Goal: Submit feedback/report problem: Submit feedback/report problem

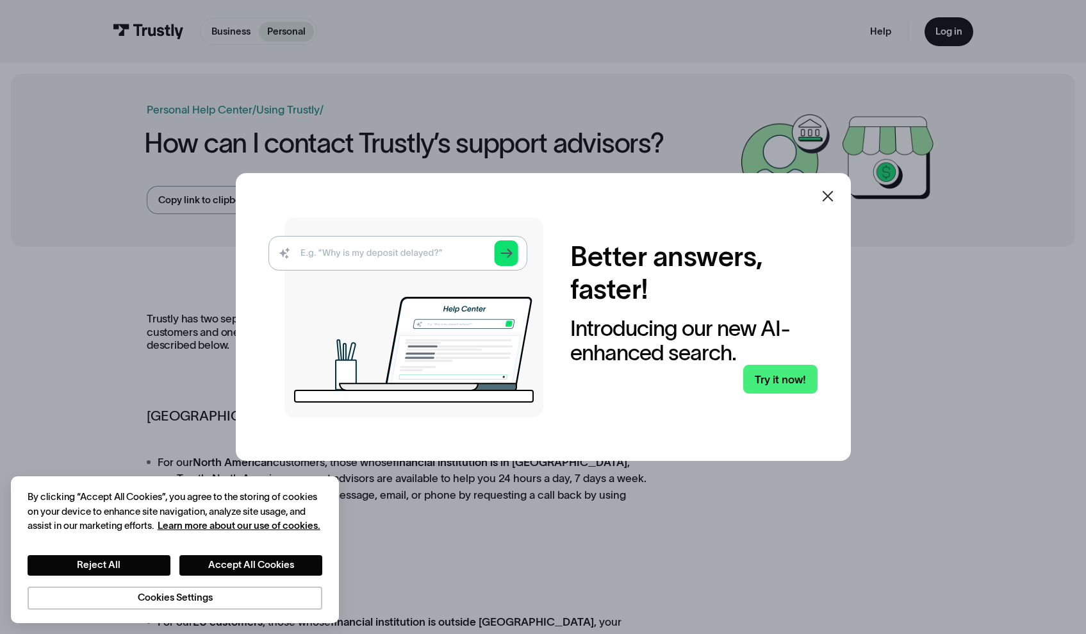
drag, startPoint x: 768, startPoint y: 367, endPoint x: 770, endPoint y: 340, distance: 27.0
click at [830, 197] on icon at bounding box center [827, 195] width 15 height 15
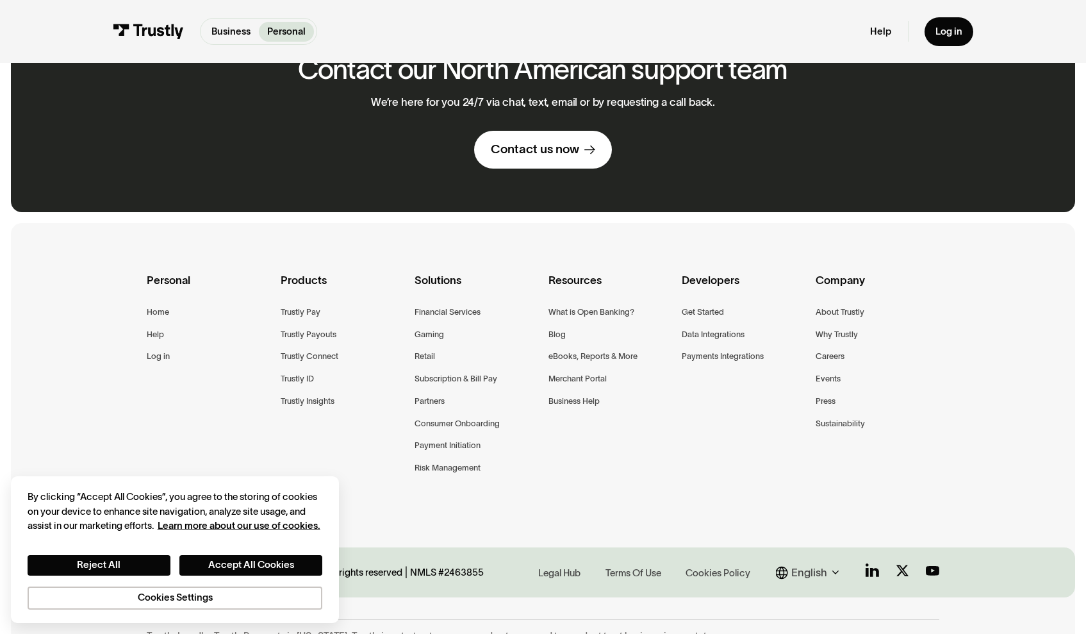
scroll to position [866, 0]
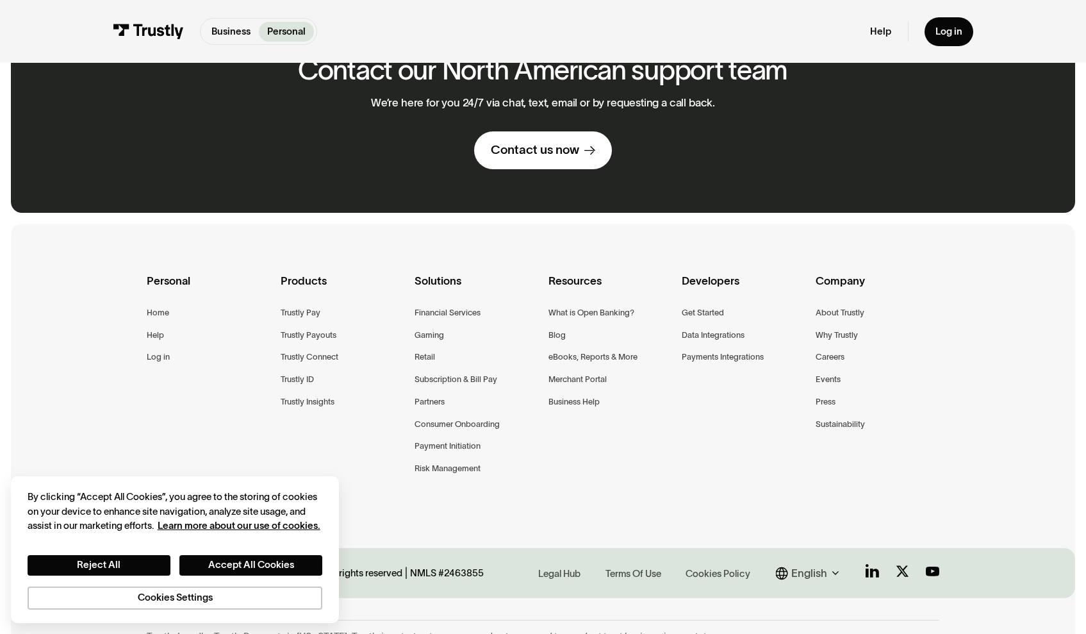
click at [570, 142] on div "Contact us now" at bounding box center [535, 150] width 88 height 16
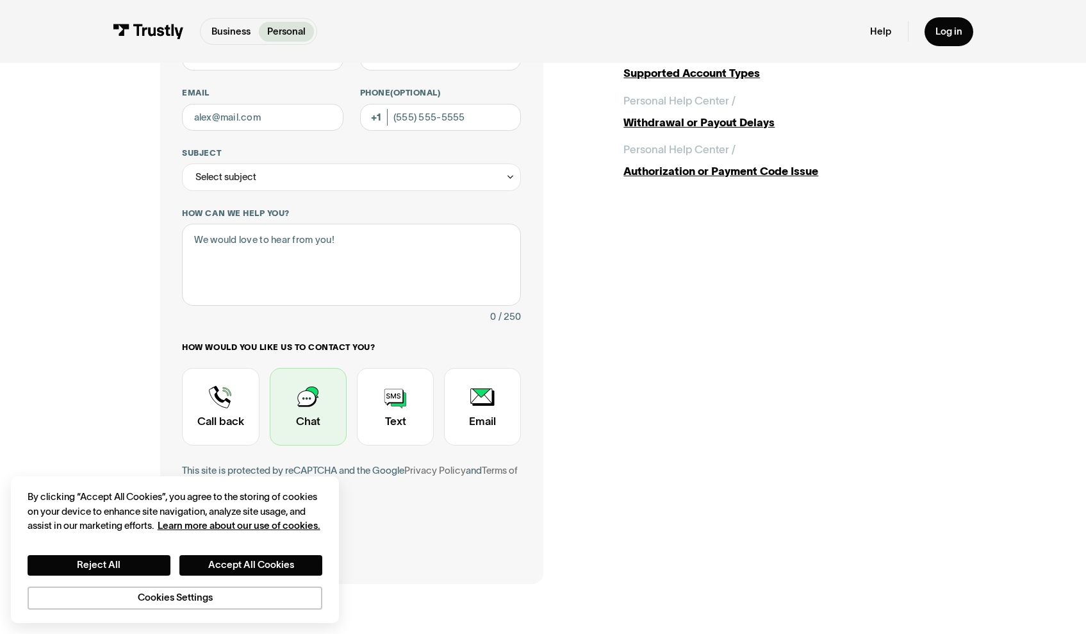
scroll to position [165, 0]
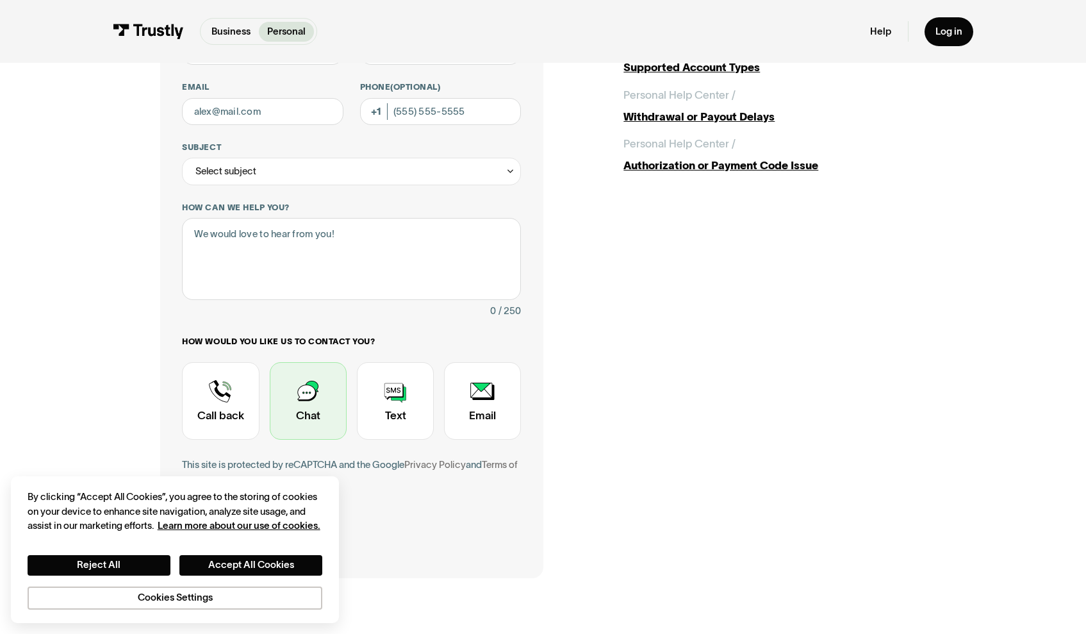
click at [304, 422] on div "Contact Trustly Support" at bounding box center [308, 401] width 77 height 78
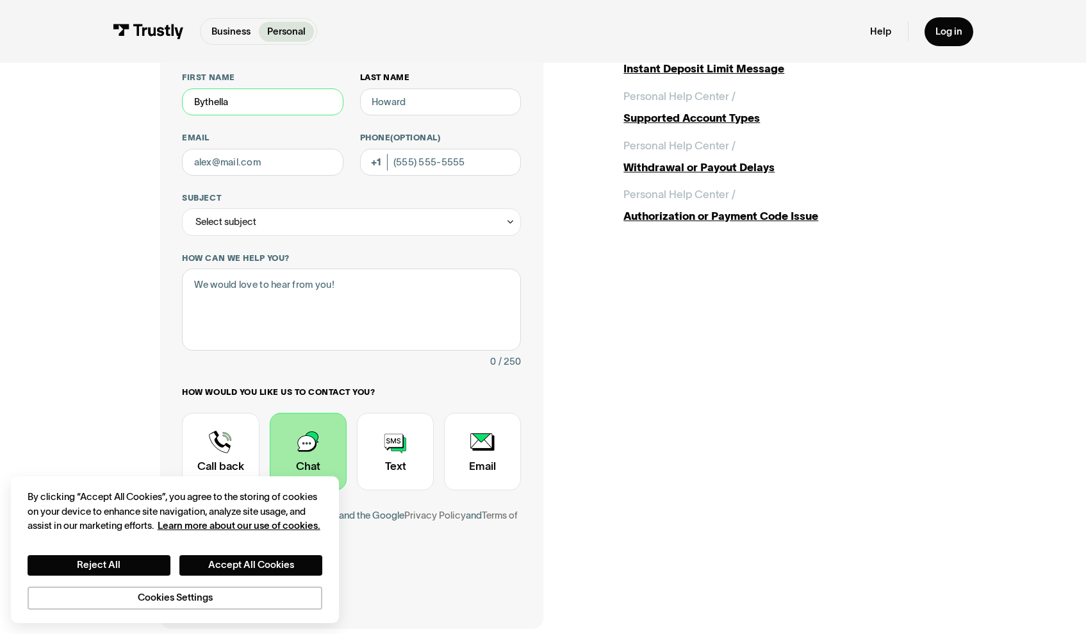
type input "Bythella"
type input "Stackhouse"
type input "(832) 793-3515"
type input "tewprettynala1@gmail.com"
click at [281, 217] on div "Select subject" at bounding box center [351, 222] width 339 height 28
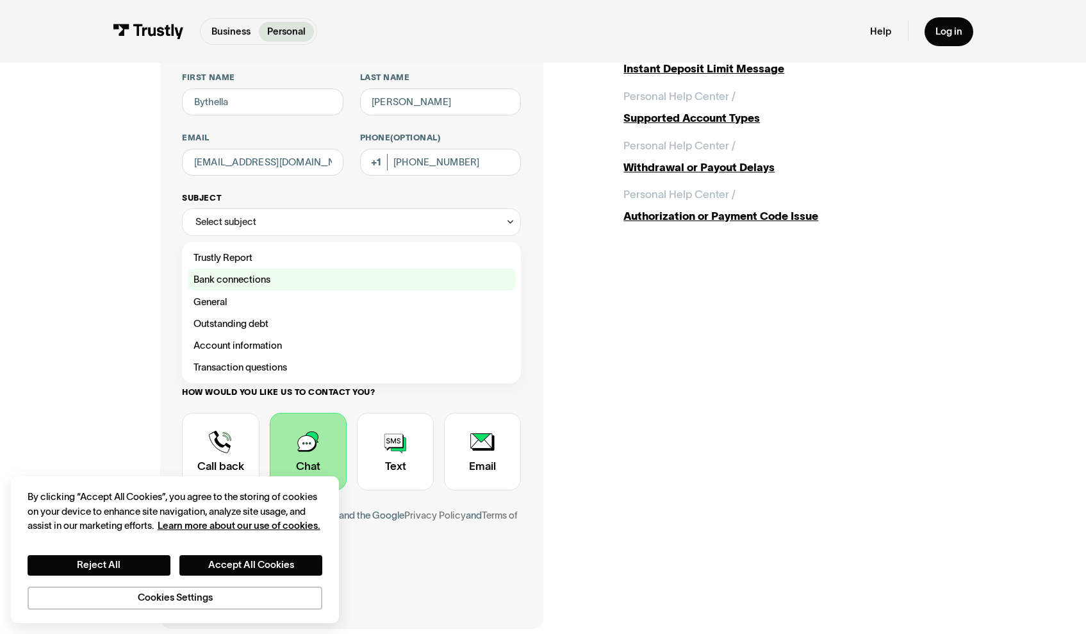
click at [263, 279] on div "Contact Trustly Support" at bounding box center [352, 279] width 328 height 22
type input "**********"
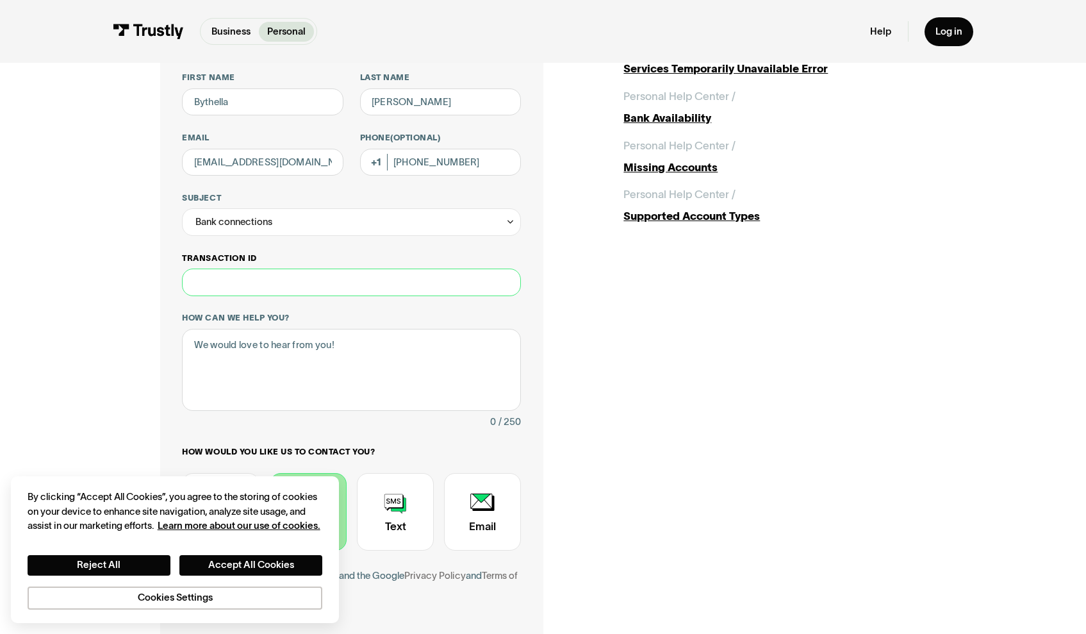
click at [275, 281] on input "Transaction ID" at bounding box center [351, 282] width 339 height 28
click at [278, 360] on textarea "How can we help you?" at bounding box center [351, 370] width 339 height 82
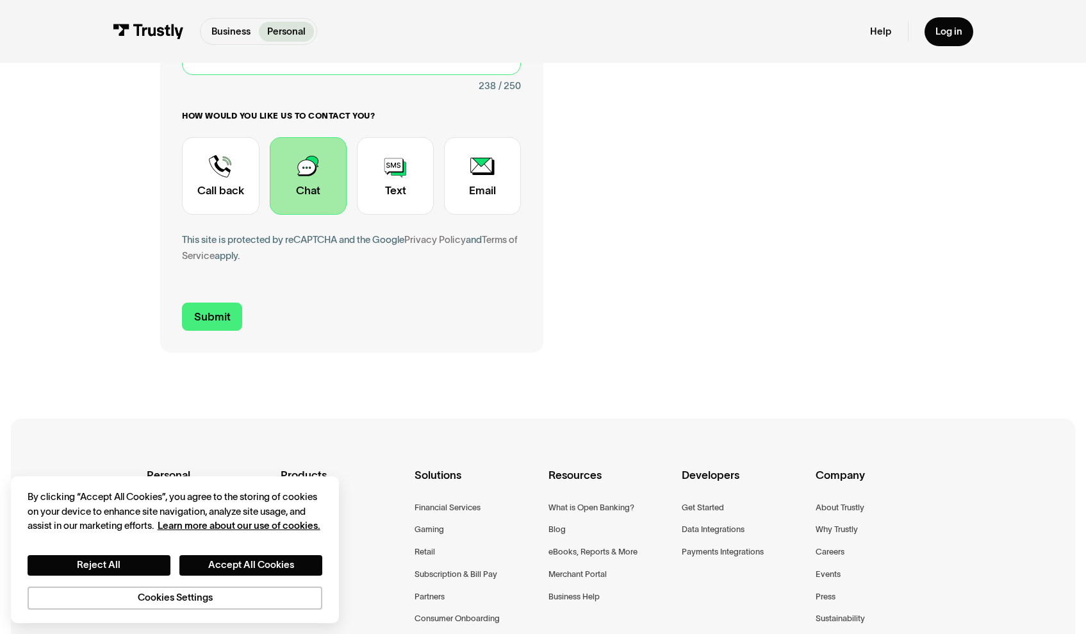
scroll to position [457, 0]
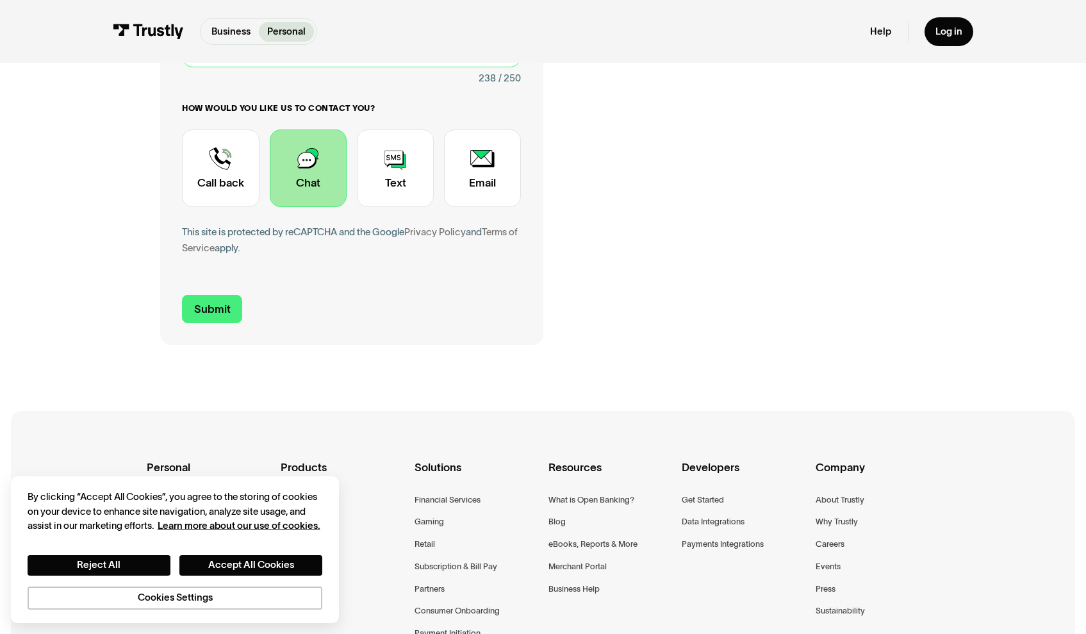
type textarea "payment not going through after one did. i called my bank and they aren't block…"
click at [220, 330] on div "**********" at bounding box center [351, 2] width 383 height 685
click at [223, 301] on input "Submit" at bounding box center [212, 309] width 60 height 29
type input "+18327933515"
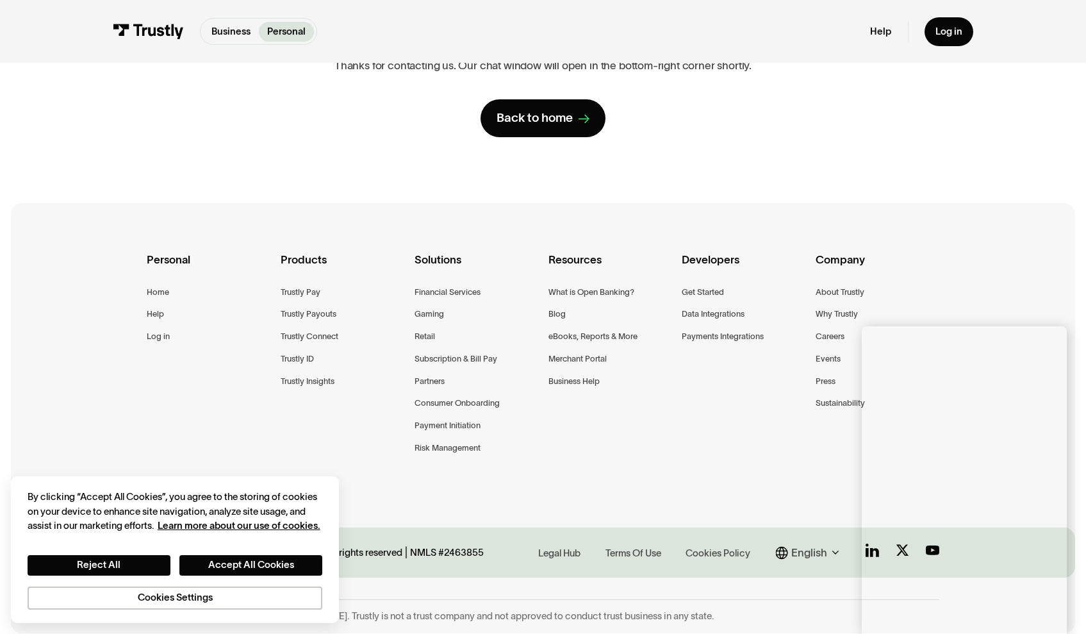
scroll to position [0, 0]
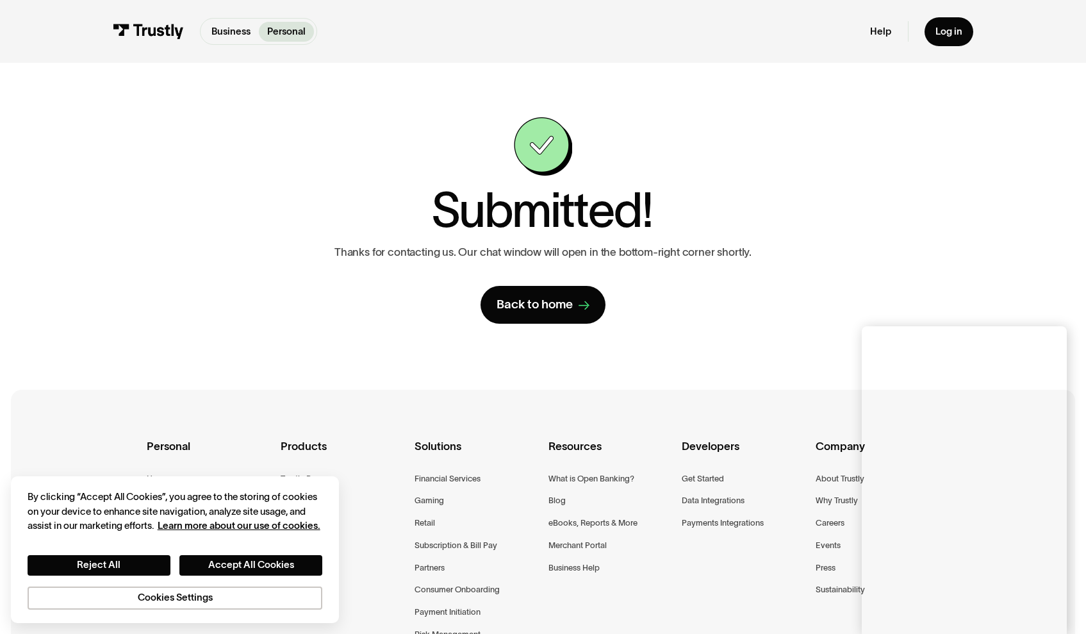
click at [228, 633] on div "Personal Home Help Log in Products Trustly Pay Trustly Payouts Trustly Connect …" at bounding box center [543, 557] width 793 height 335
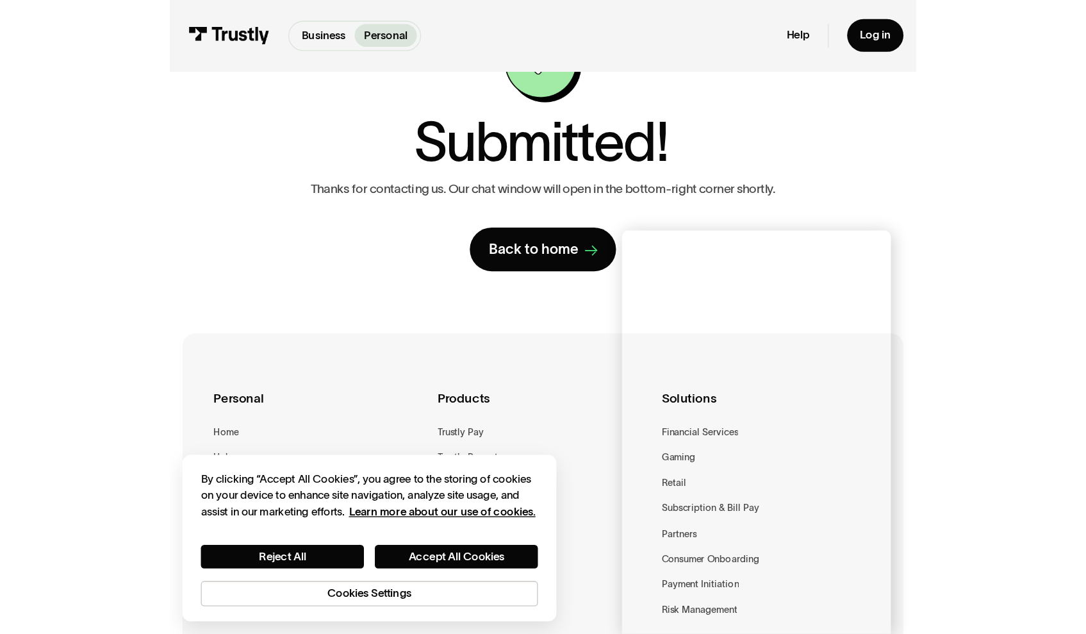
scroll to position [179, 0]
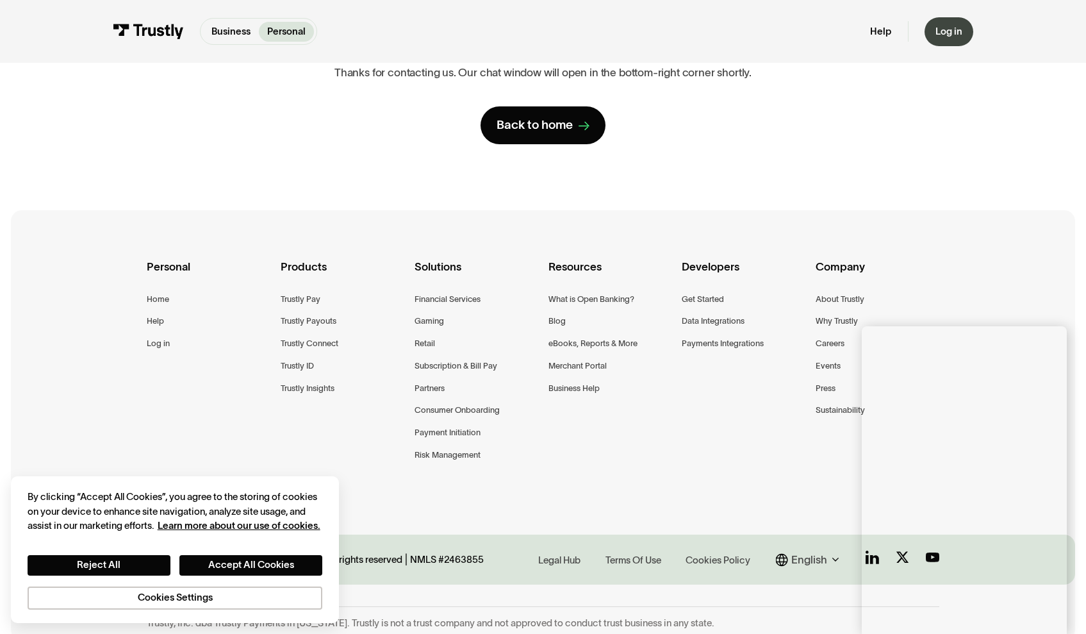
click at [943, 32] on div "Log in" at bounding box center [948, 31] width 27 height 12
